Goal: Task Accomplishment & Management: Use online tool/utility

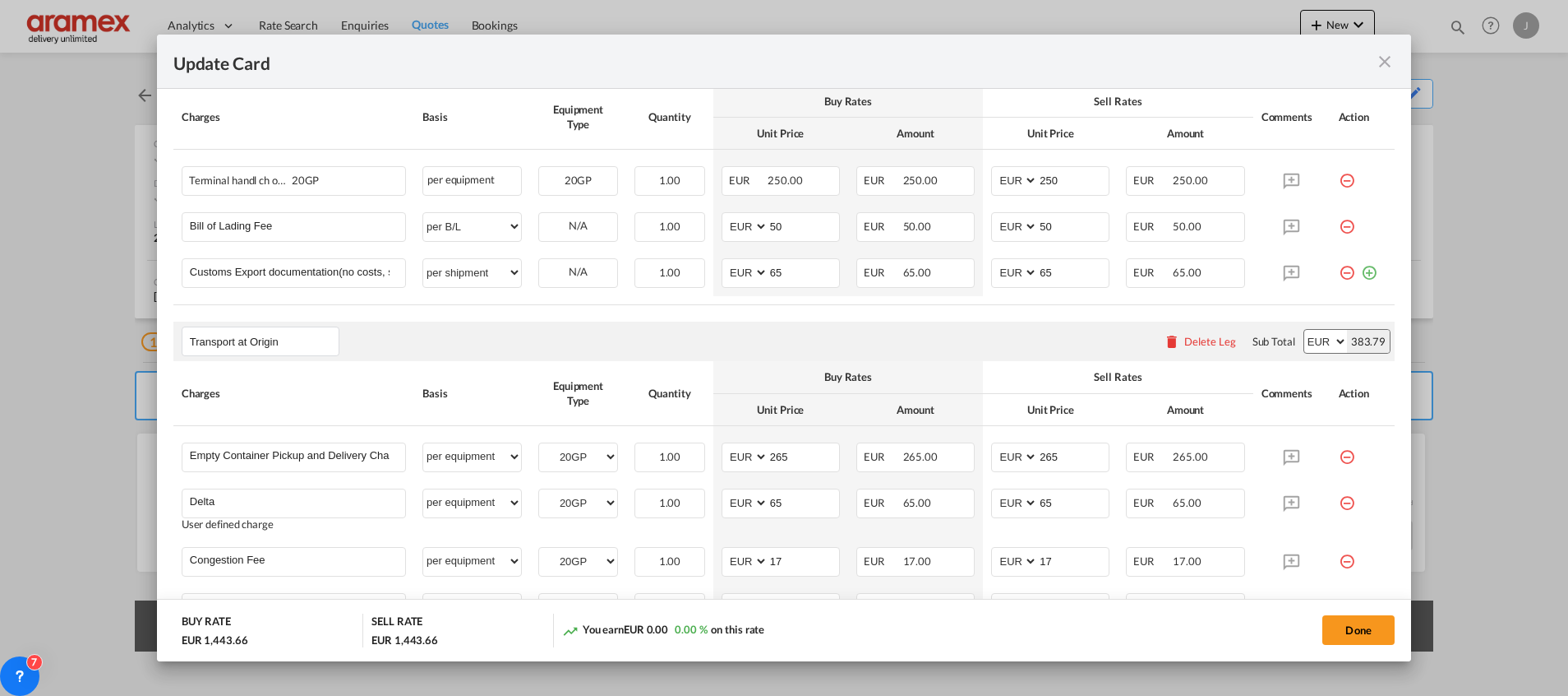
scroll to position [1084, 0]
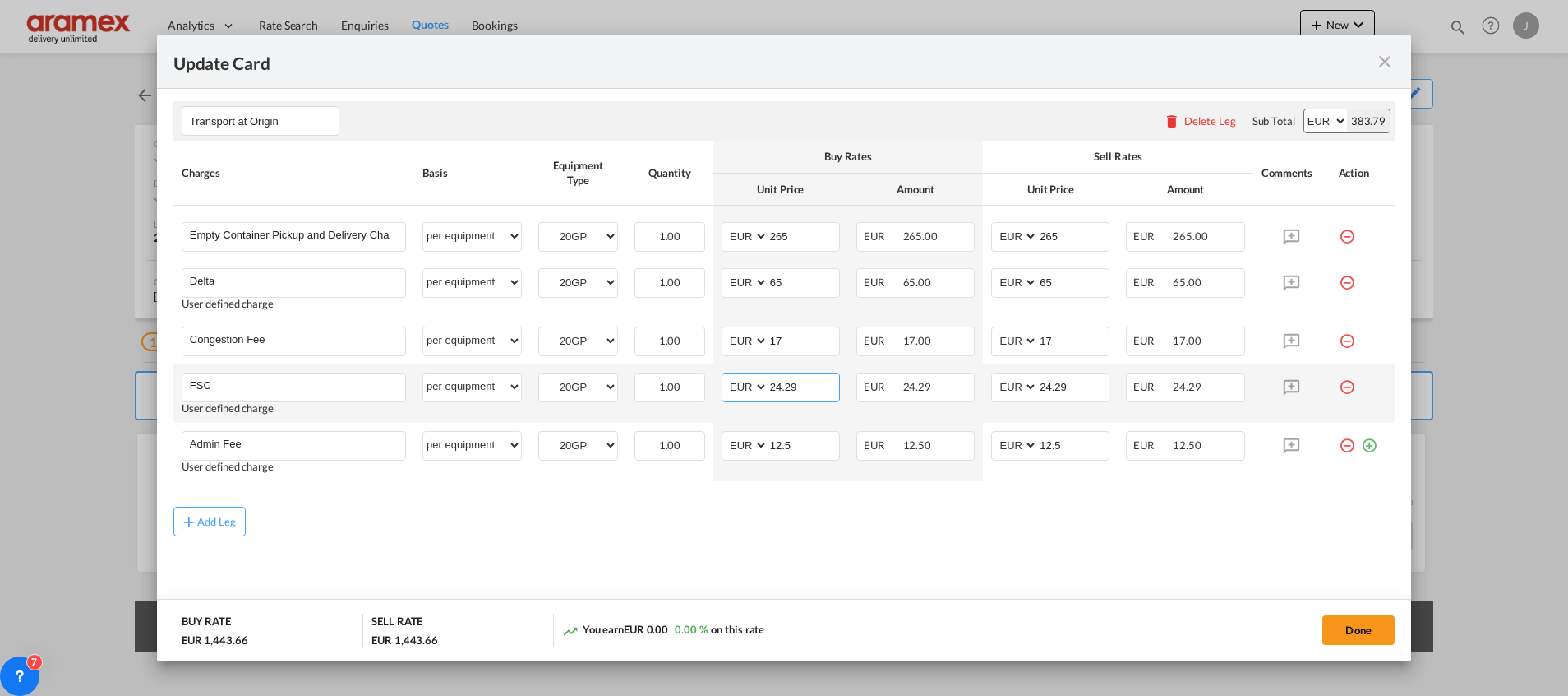
click at [798, 383] on input "24.29" at bounding box center [803, 385] width 71 height 25
paste input "€ 20.82"
click at [779, 384] on input "€ 20.82" at bounding box center [803, 385] width 71 height 25
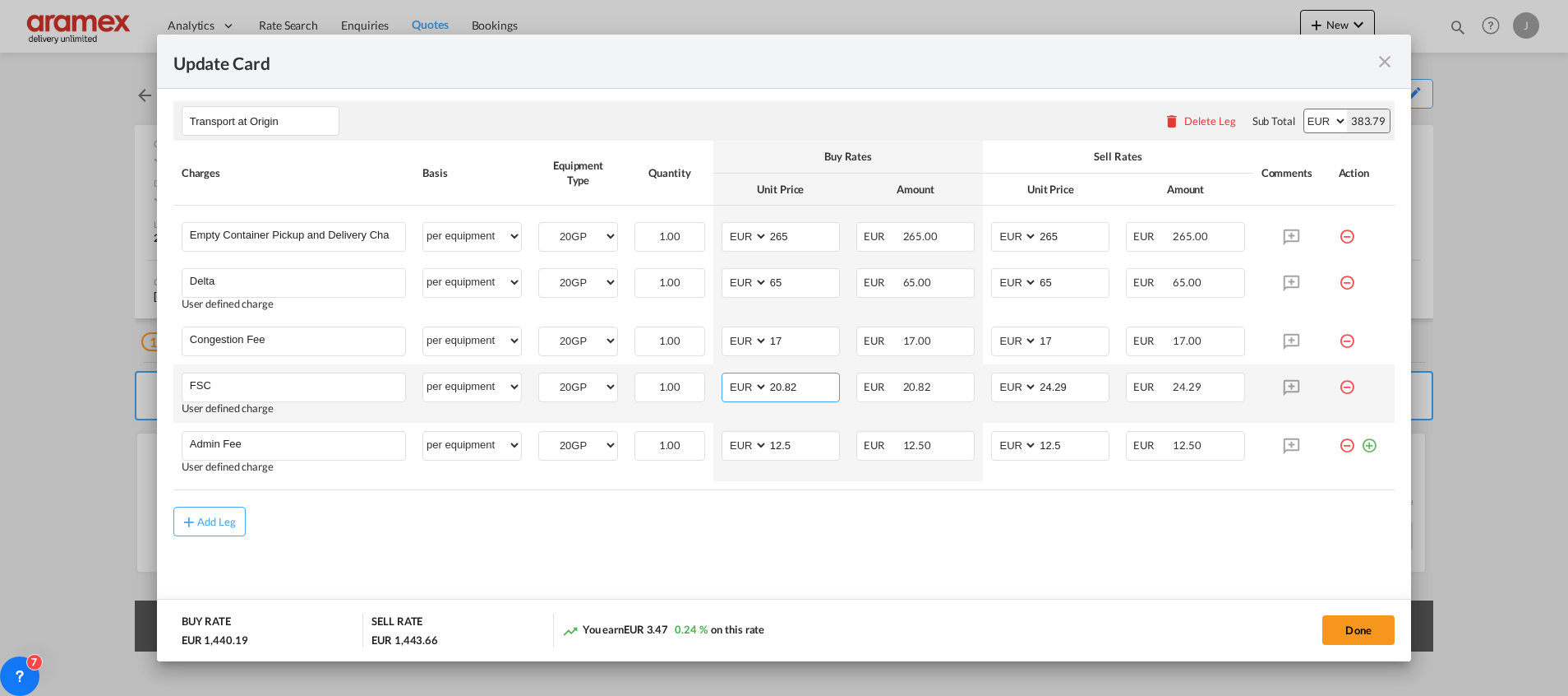
click at [779, 384] on input "20.82" at bounding box center [803, 385] width 71 height 25
type input "20.82"
click at [1053, 384] on input "24.29" at bounding box center [1073, 385] width 71 height 25
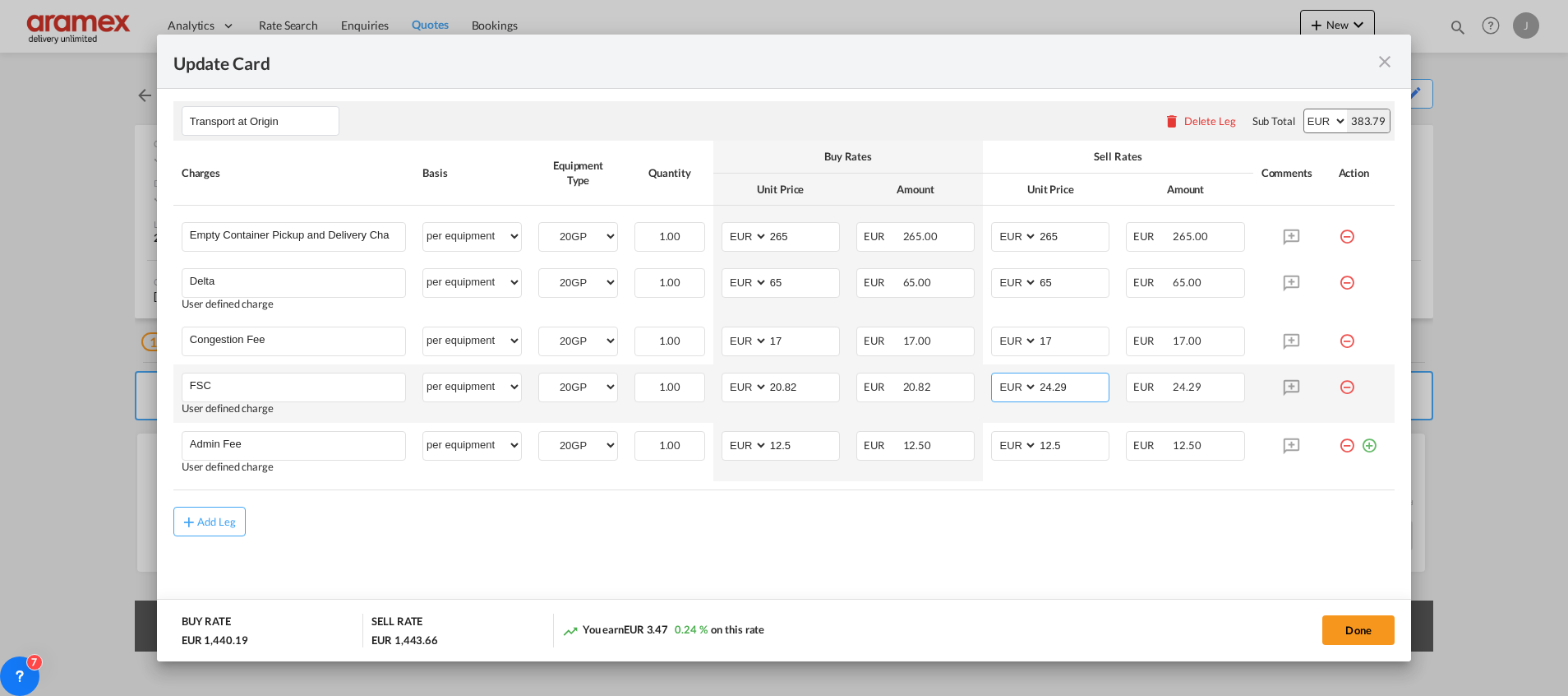
click at [1053, 384] on input "24.29" at bounding box center [1073, 385] width 71 height 25
paste input "20.82"
type input "20.82"
click at [902, 558] on md-content "Main Freight Please enter leg name Leg Name Already Exists Delete Leg Sub Total…" at bounding box center [784, 25] width 1222 height 1193
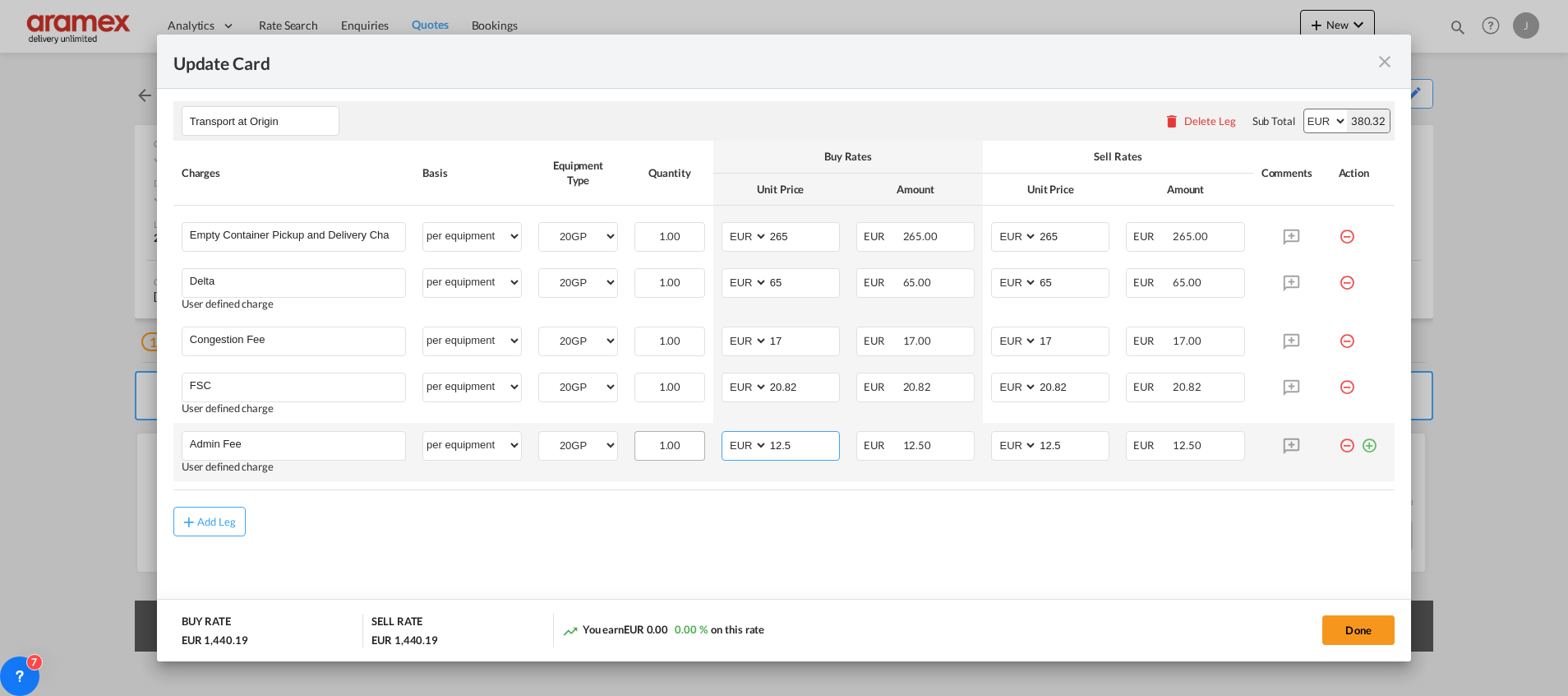
drag, startPoint x: 807, startPoint y: 443, endPoint x: 691, endPoint y: 454, distance: 116.5
click at [714, 454] on td "AED AFN ALL AMD ANG AOA ARS AUD AWG AZN BAM BBD BDT BGN BHD BIF BMD BND [PERSON…" at bounding box center [781, 452] width 135 height 59
click at [788, 447] on input "15" at bounding box center [803, 444] width 71 height 25
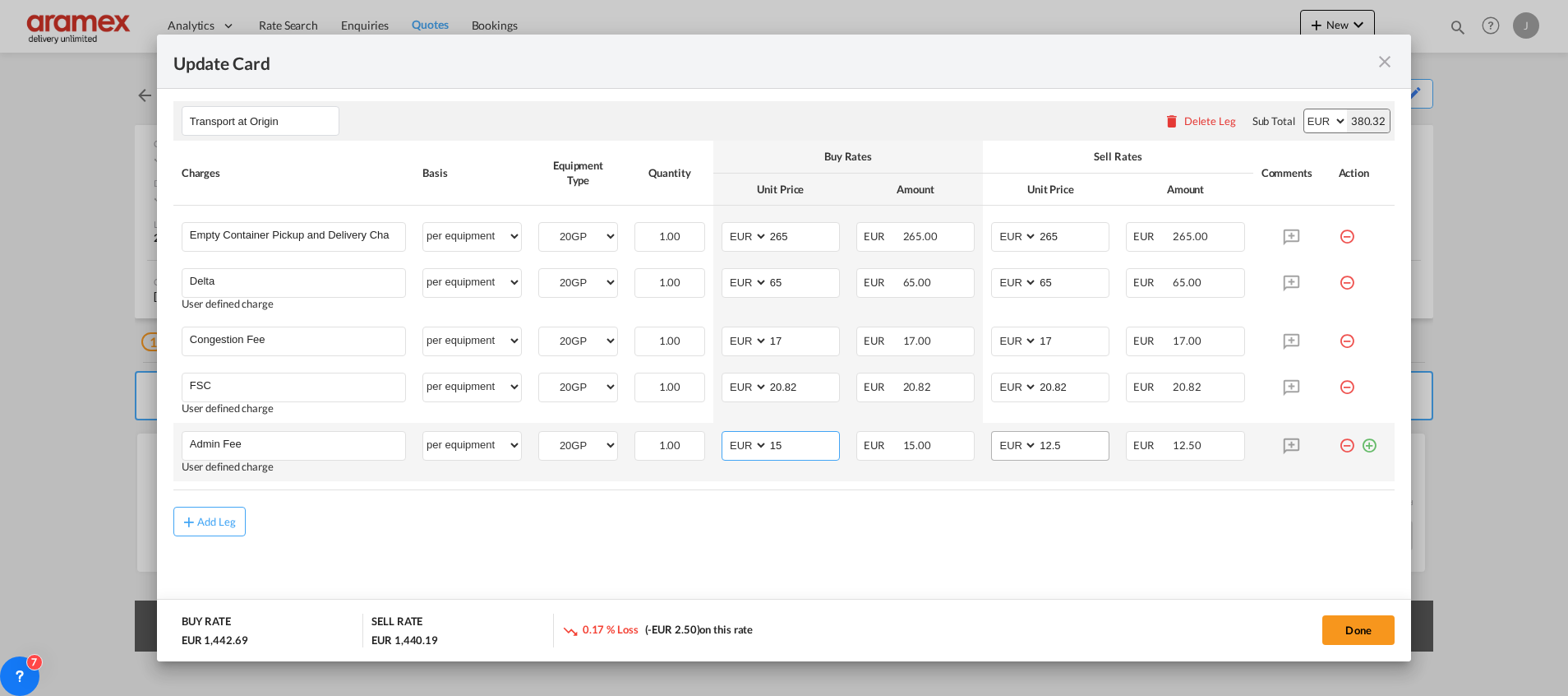
type input "15"
click at [1071, 445] on input "12.5" at bounding box center [1073, 444] width 71 height 25
paste input "Update Card Port ..."
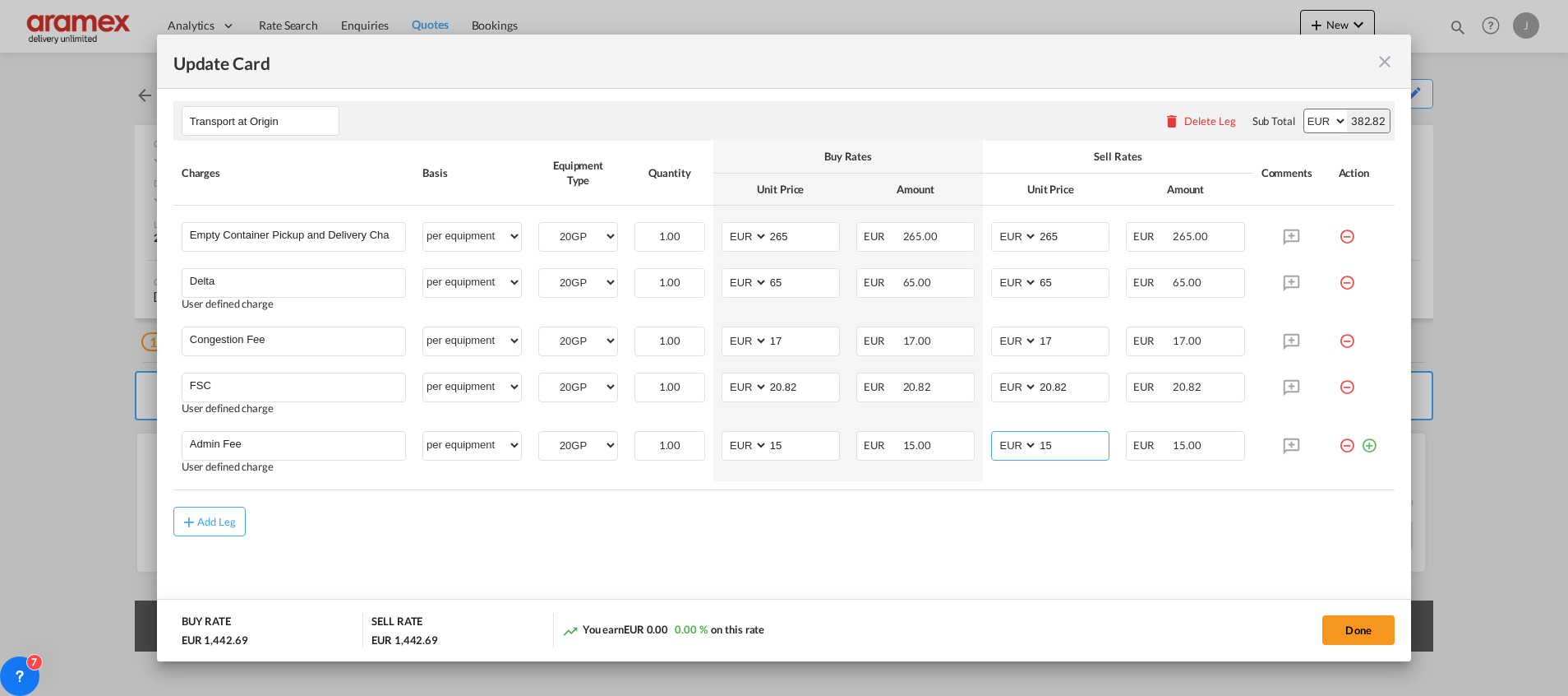
type input "15"
click at [919, 525] on div "Add Leg" at bounding box center [784, 520] width 1222 height 29
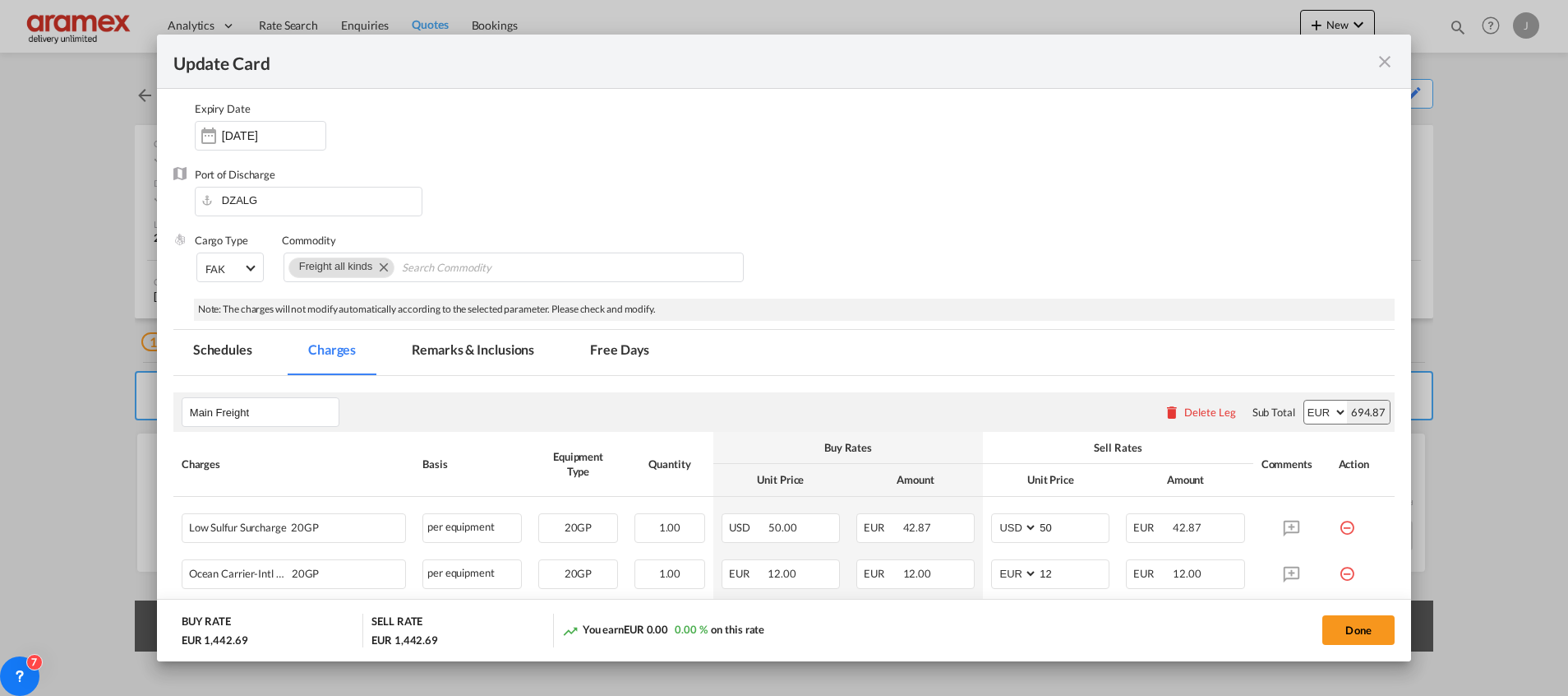
scroll to position [97, 0]
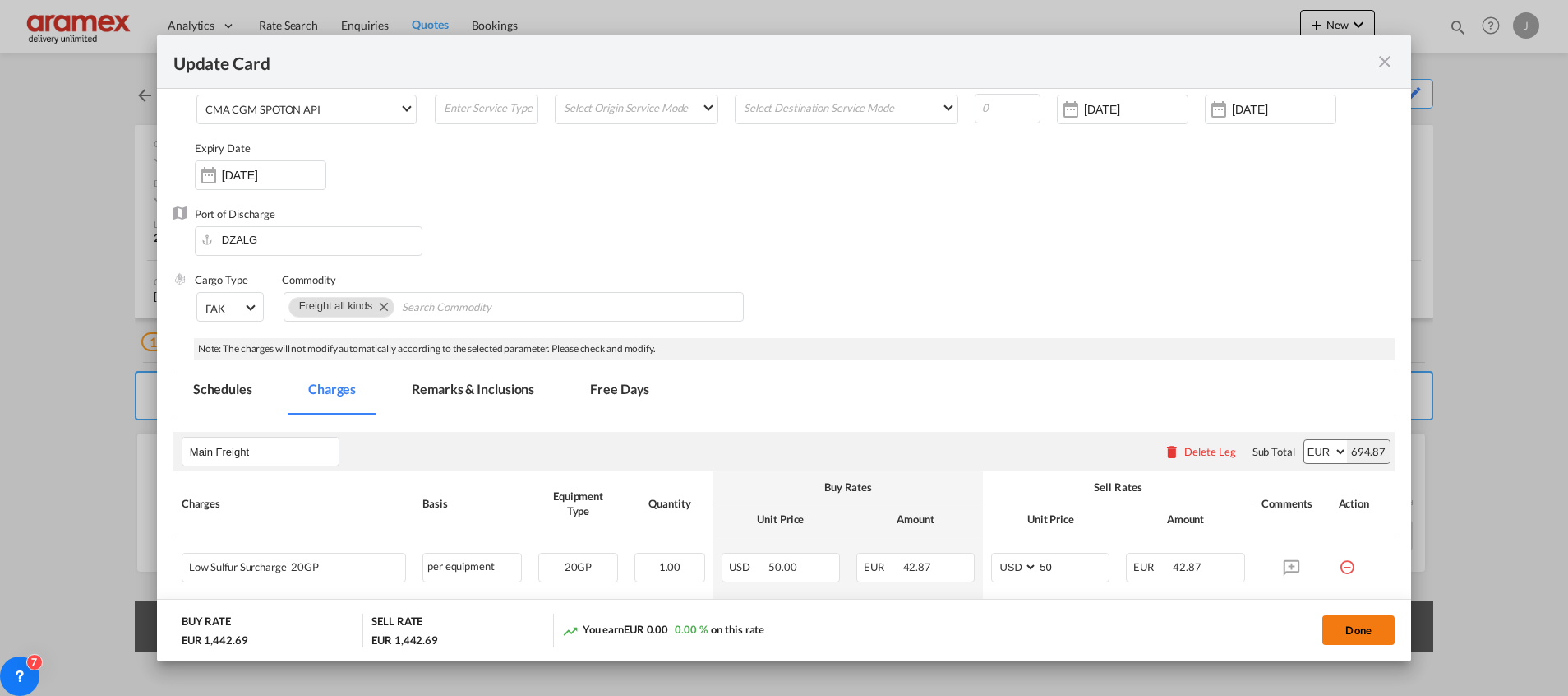
click at [1357, 623] on button "Done" at bounding box center [1358, 629] width 73 height 29
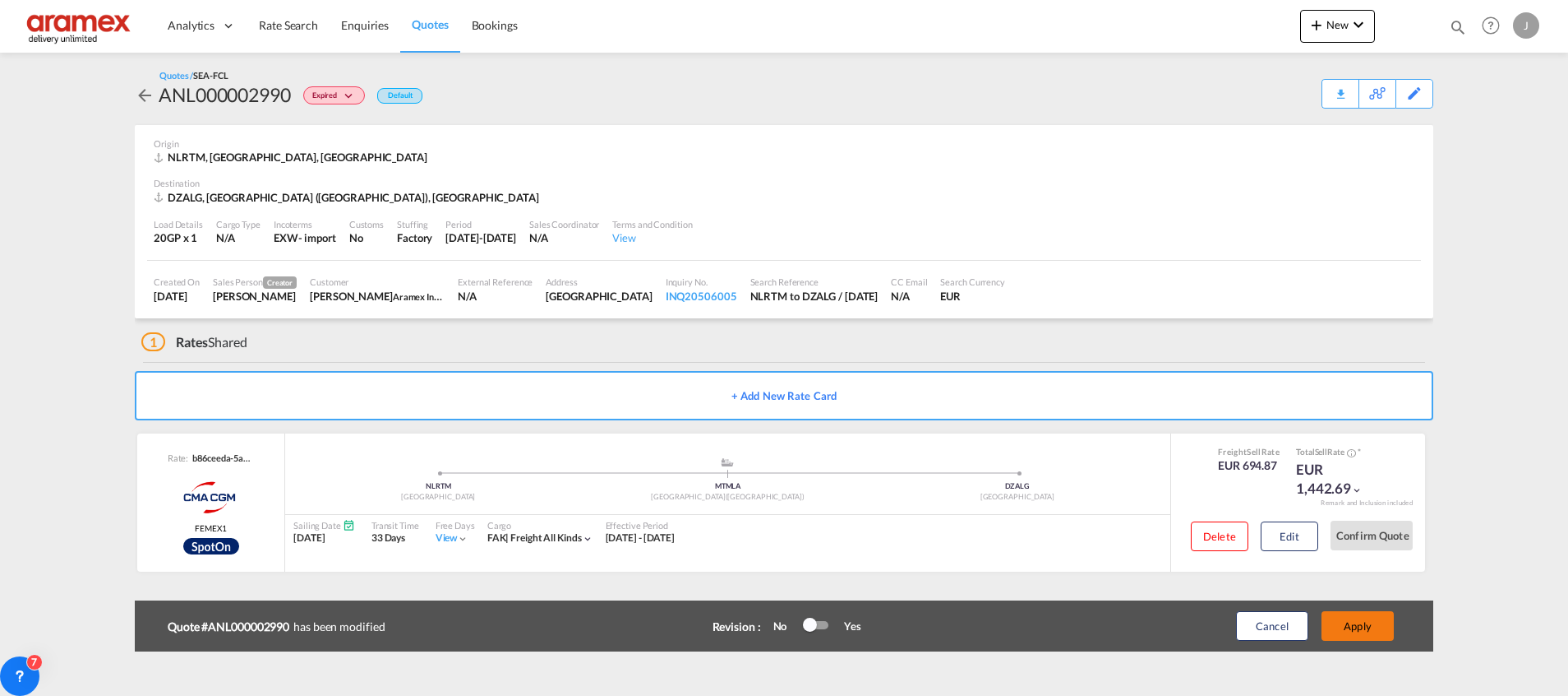
click at [1363, 628] on button "Apply" at bounding box center [1357, 625] width 73 height 29
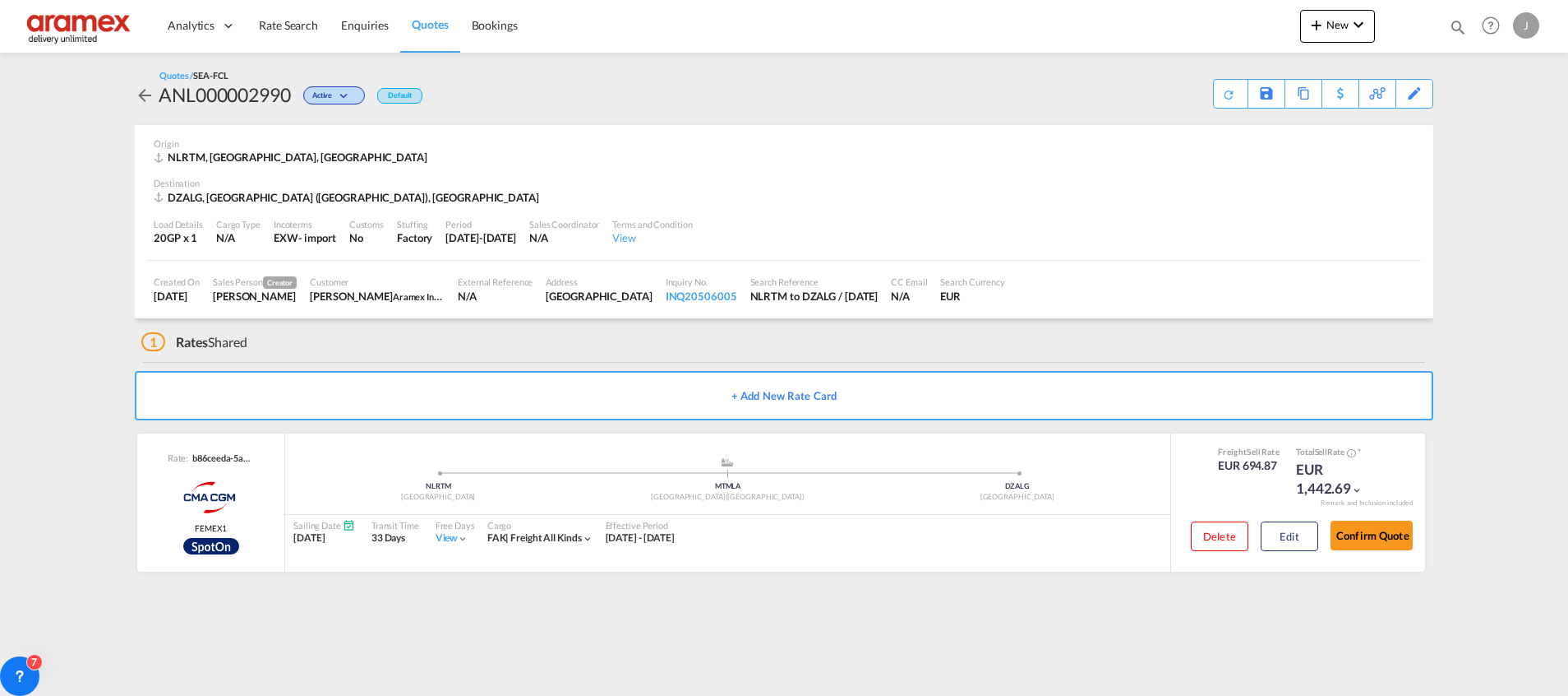
click at [250, 199] on div "DZALG, [GEOGRAPHIC_DATA] ([GEOGRAPHIC_DATA]), [GEOGRAPHIC_DATA]" at bounding box center [348, 197] width 390 height 15
copy div "[GEOGRAPHIC_DATA]"
drag, startPoint x: 831, startPoint y: 218, endPoint x: 1304, endPoint y: 536, distance: 570.0
click at [1304, 536] on button "Edit" at bounding box center [1290, 535] width 58 height 29
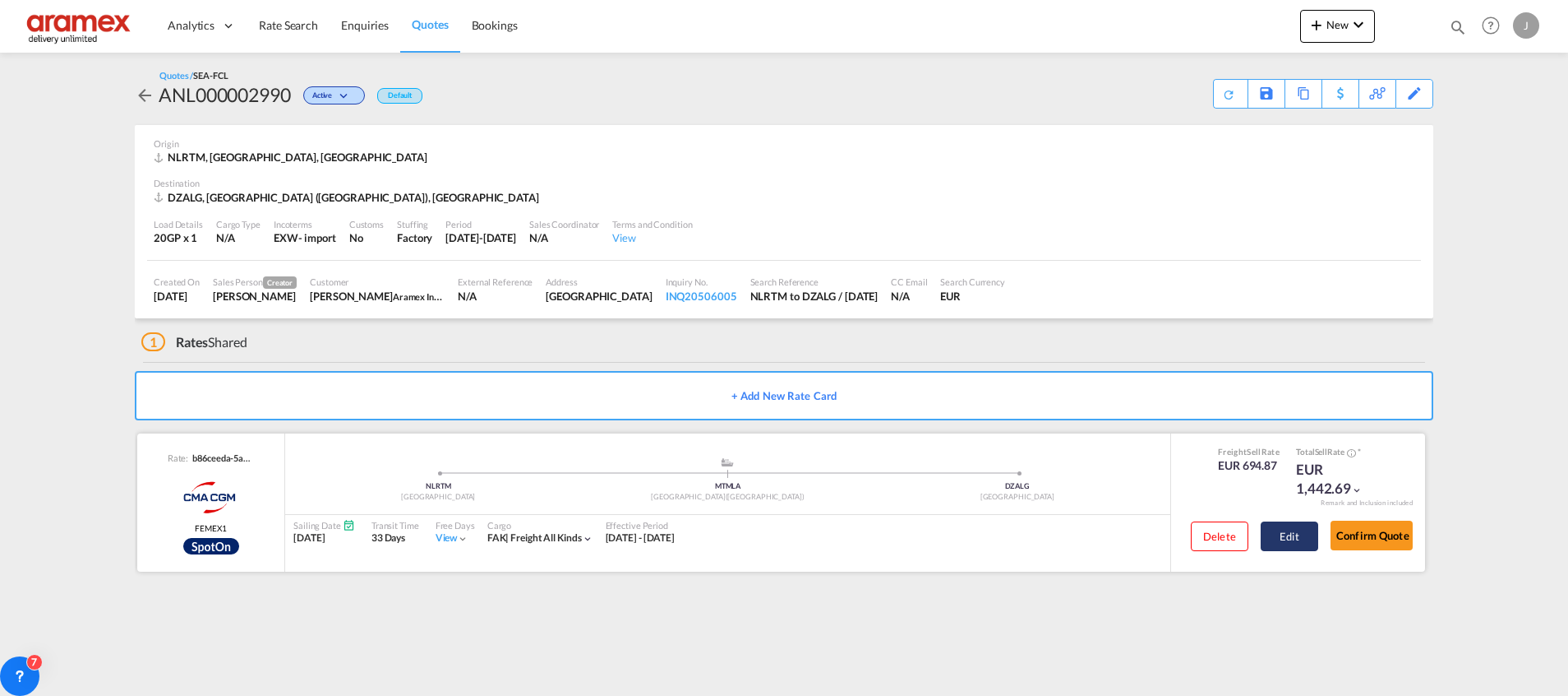
click at [1304, 536] on button "Edit" at bounding box center [1290, 535] width 58 height 29
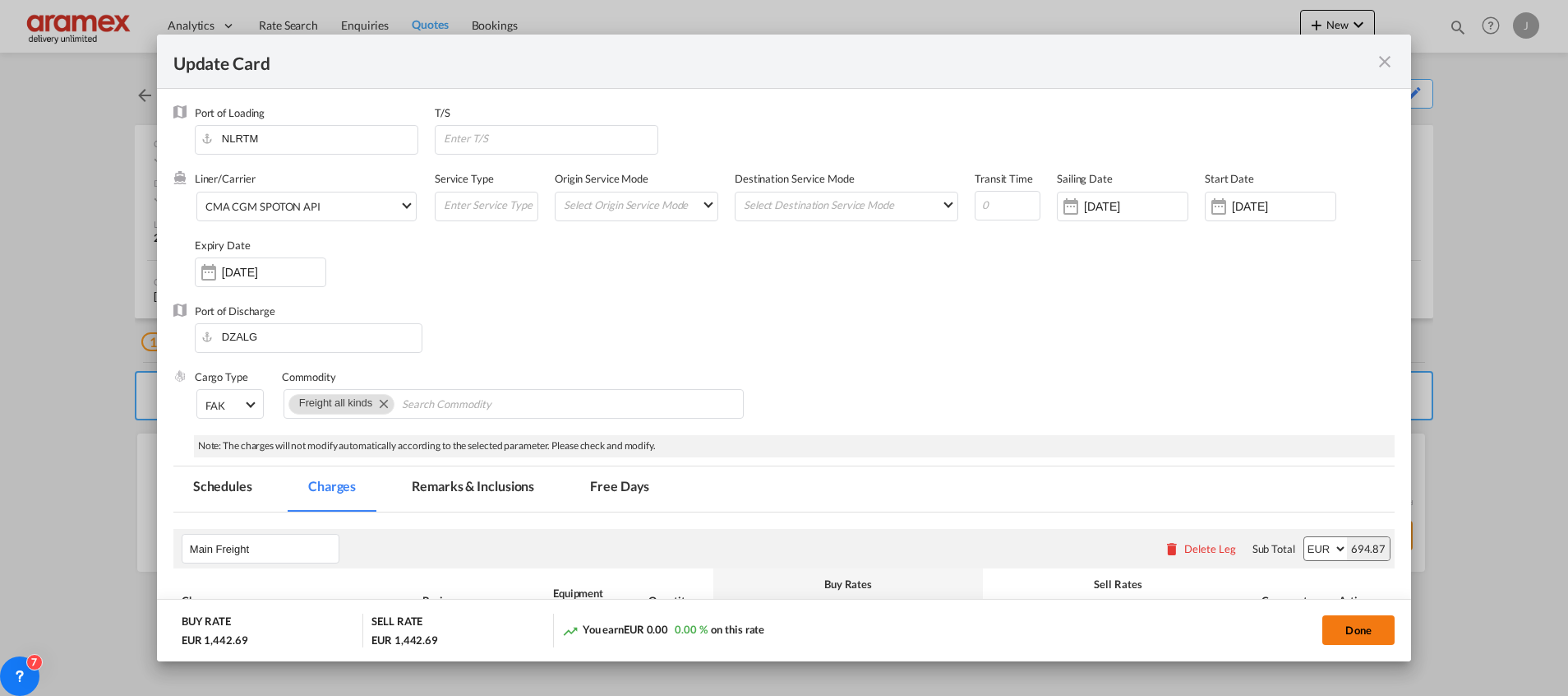
click at [1359, 629] on button "Done" at bounding box center [1358, 629] width 73 height 29
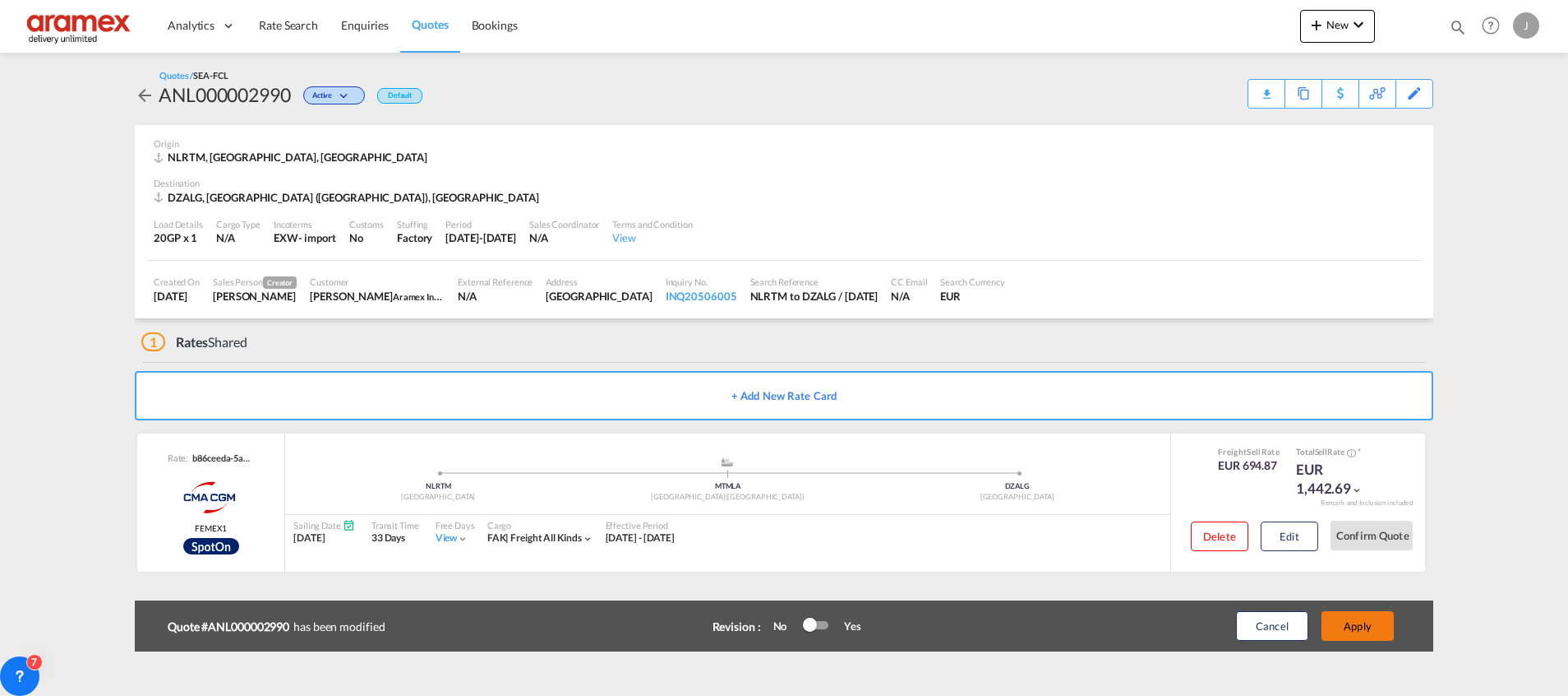
click at [1353, 625] on button "Apply" at bounding box center [1357, 625] width 73 height 29
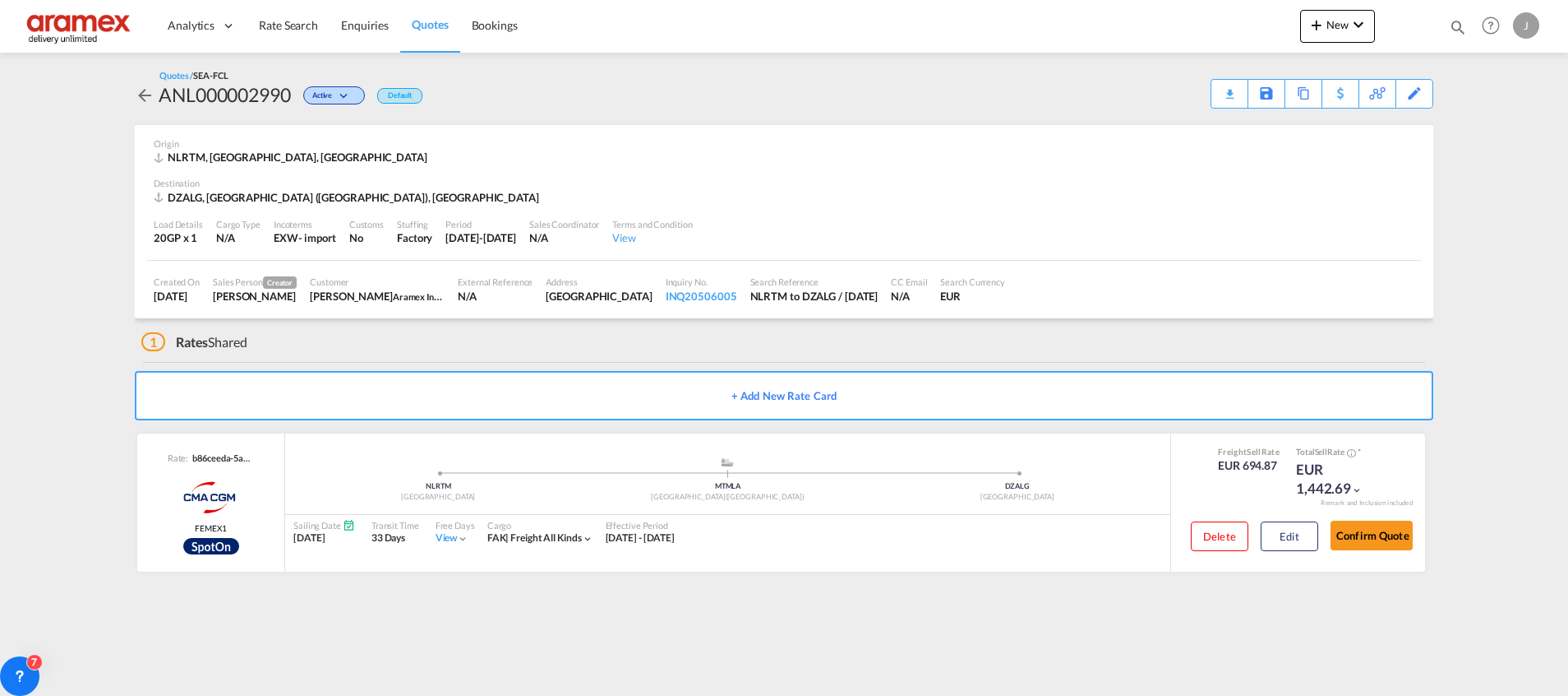
click at [0, 0] on div "Download Quote" at bounding box center [0, 0] width 0 height 0
